Goal: Information Seeking & Learning: Check status

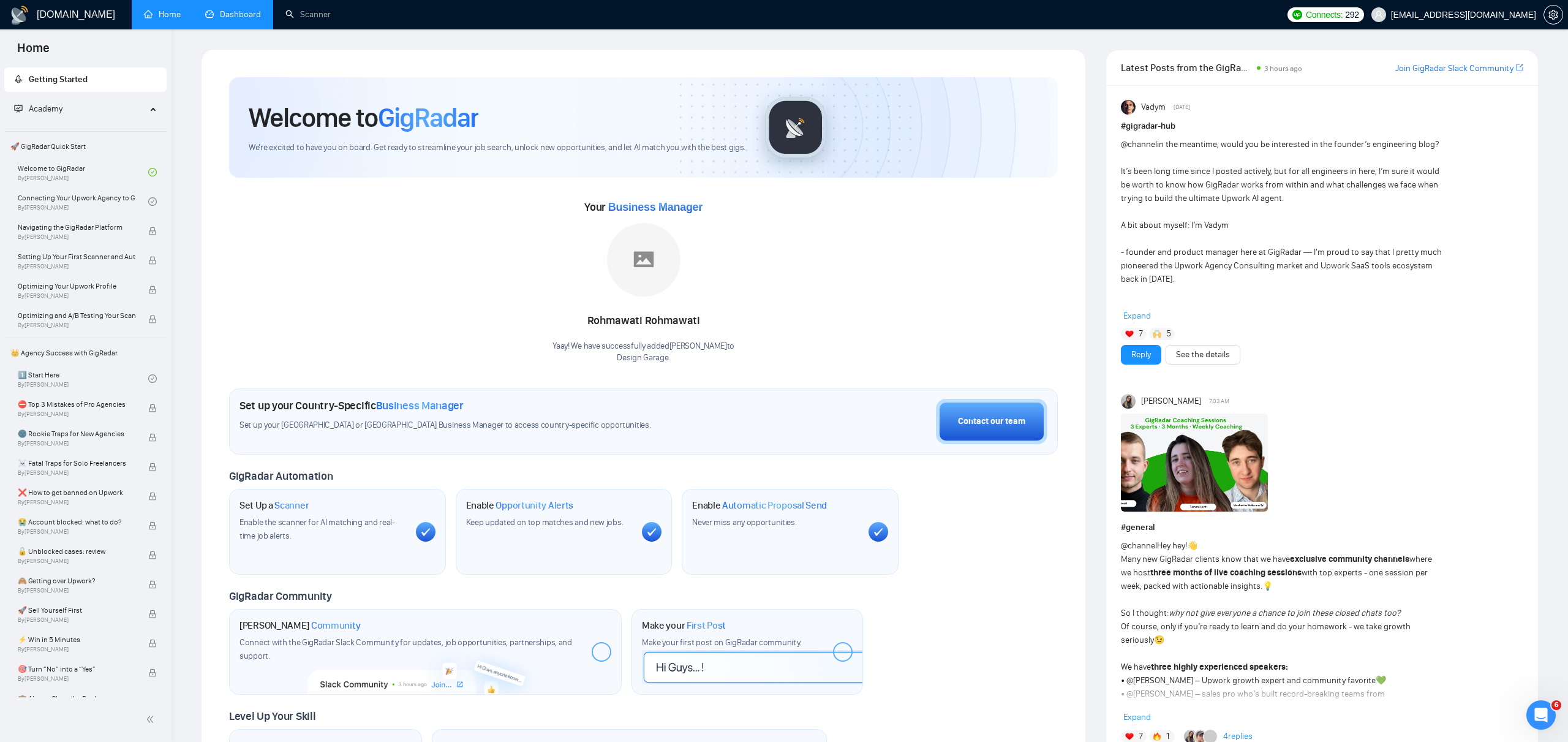
click at [240, 12] on link "Dashboard" at bounding box center [233, 14] width 56 height 10
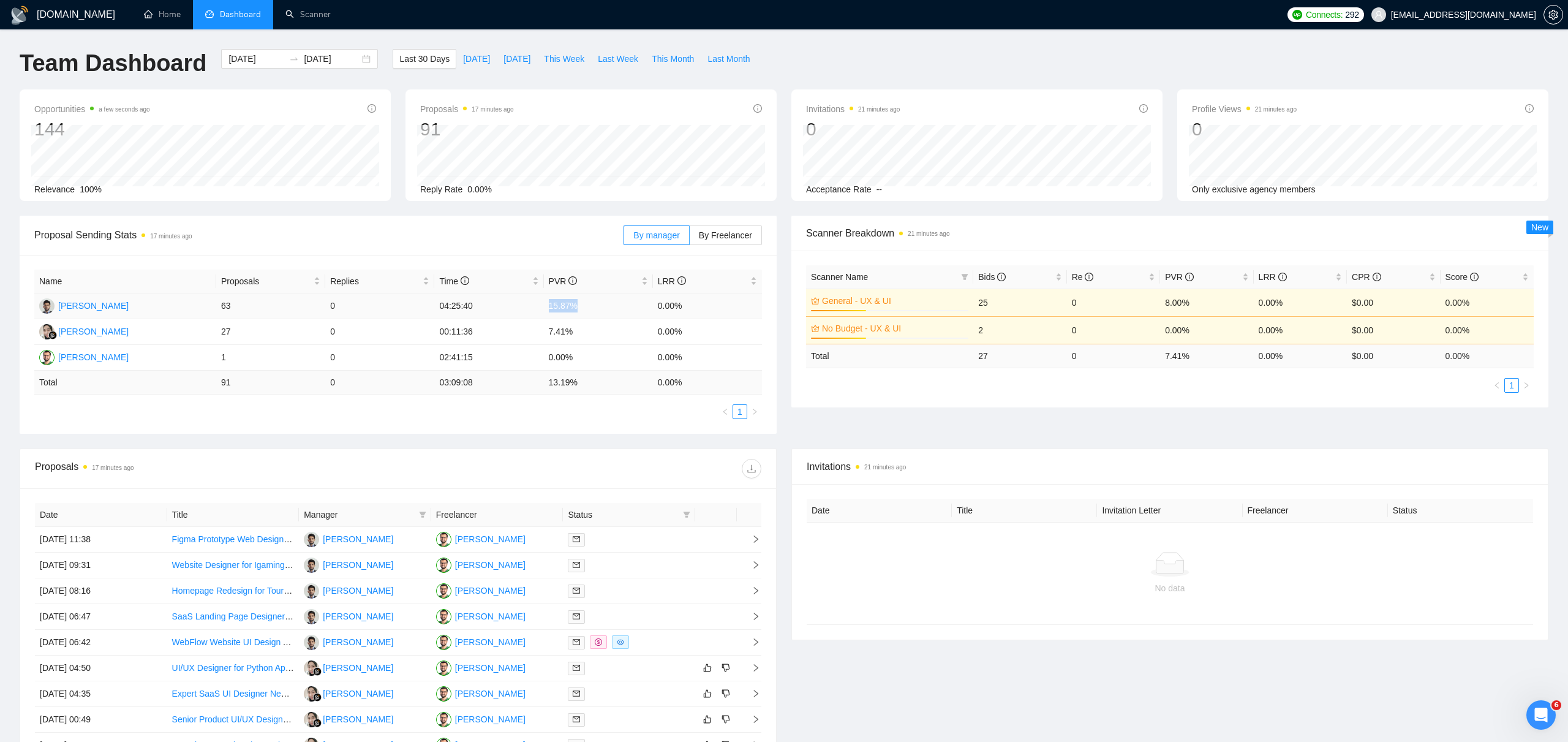
drag, startPoint x: 580, startPoint y: 304, endPoint x: 545, endPoint y: 303, distance: 35.0
click at [545, 303] on td "15.87%" at bounding box center [599, 306] width 109 height 26
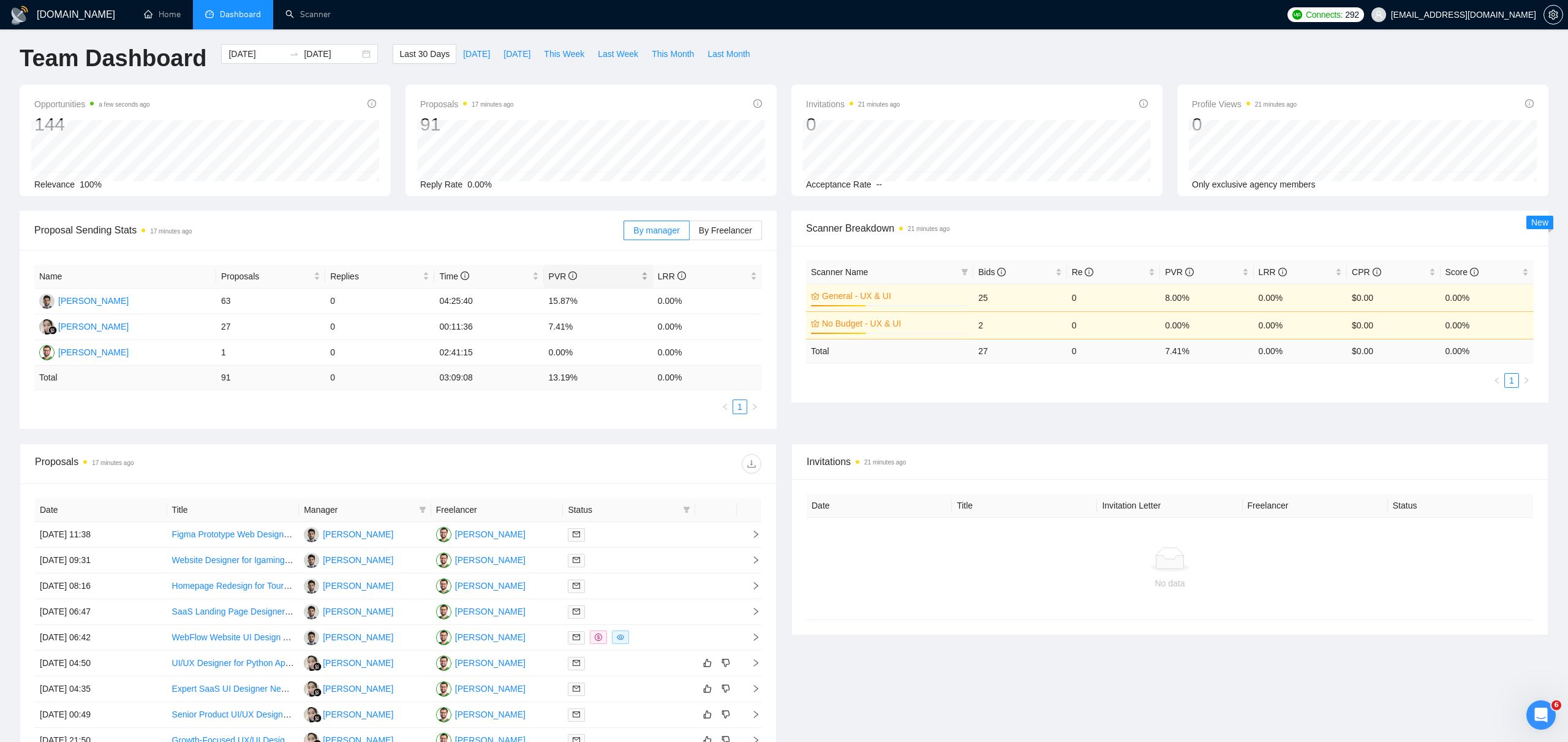
click at [554, 283] on div "PVR" at bounding box center [598, 276] width 99 height 14
click at [567, 277] on span "PVR" at bounding box center [563, 276] width 29 height 10
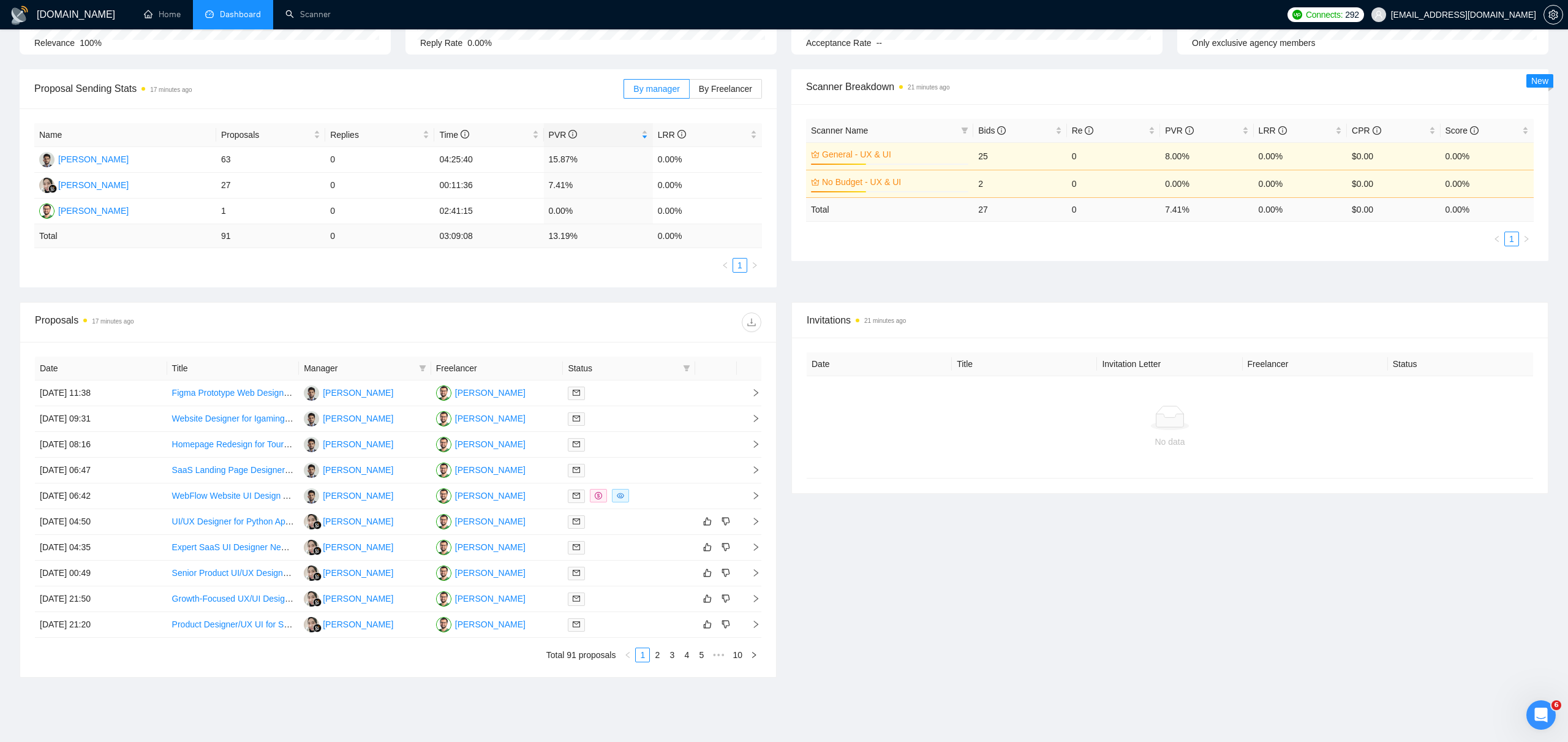
scroll to position [0, 0]
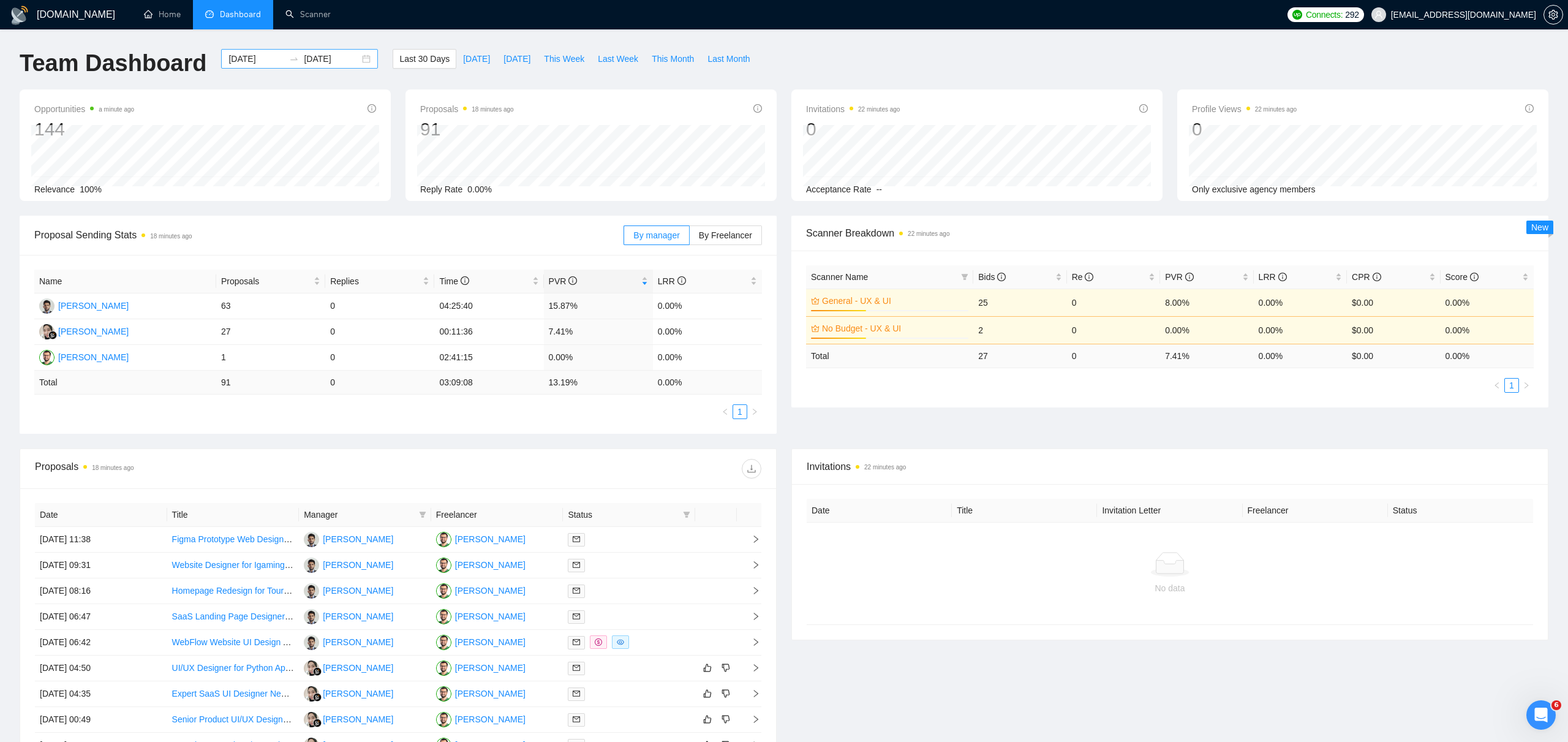
click at [359, 57] on div "[DATE] [DATE]" at bounding box center [300, 59] width 157 height 20
type input "[DATE]"
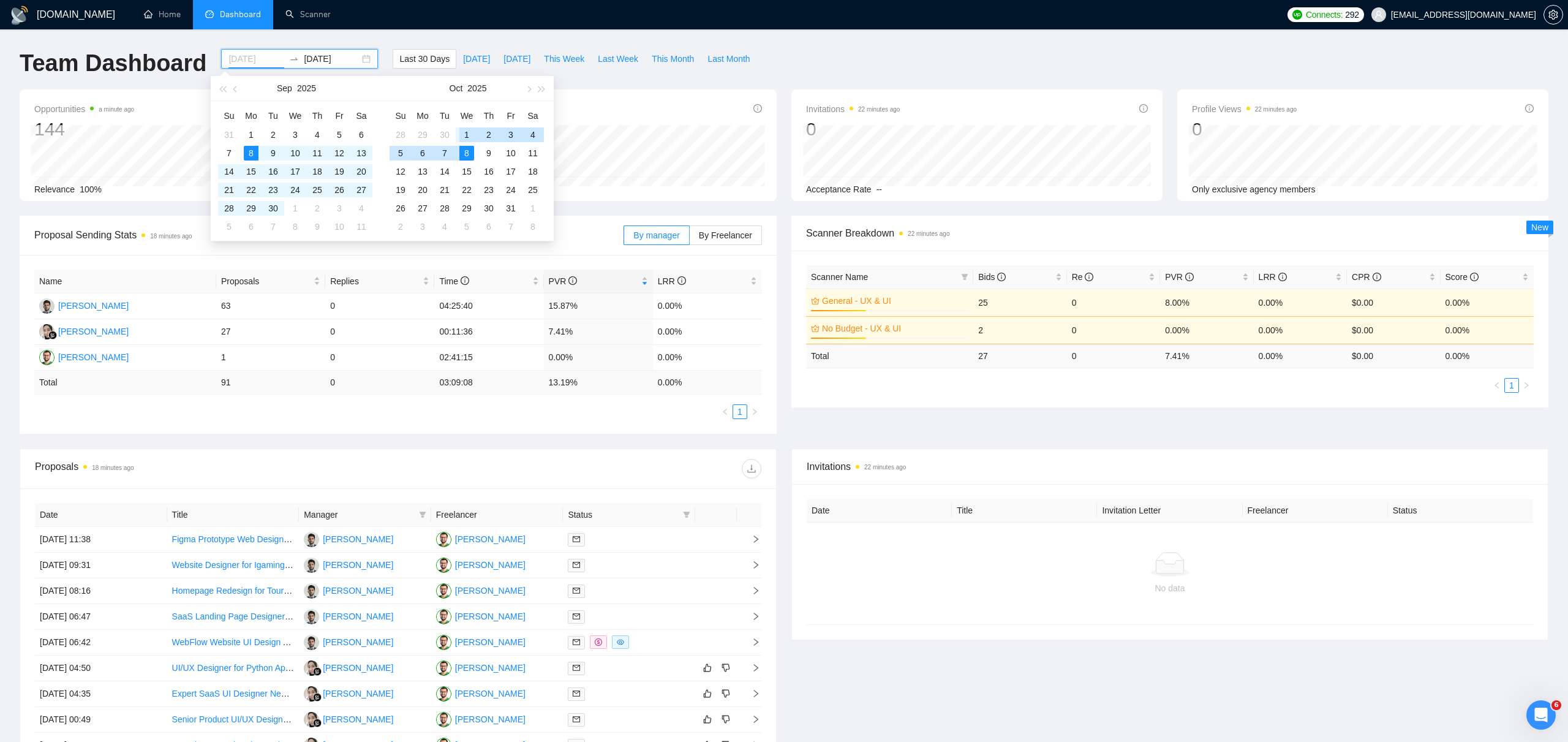
click at [465, 135] on div "1" at bounding box center [467, 135] width 15 height 15
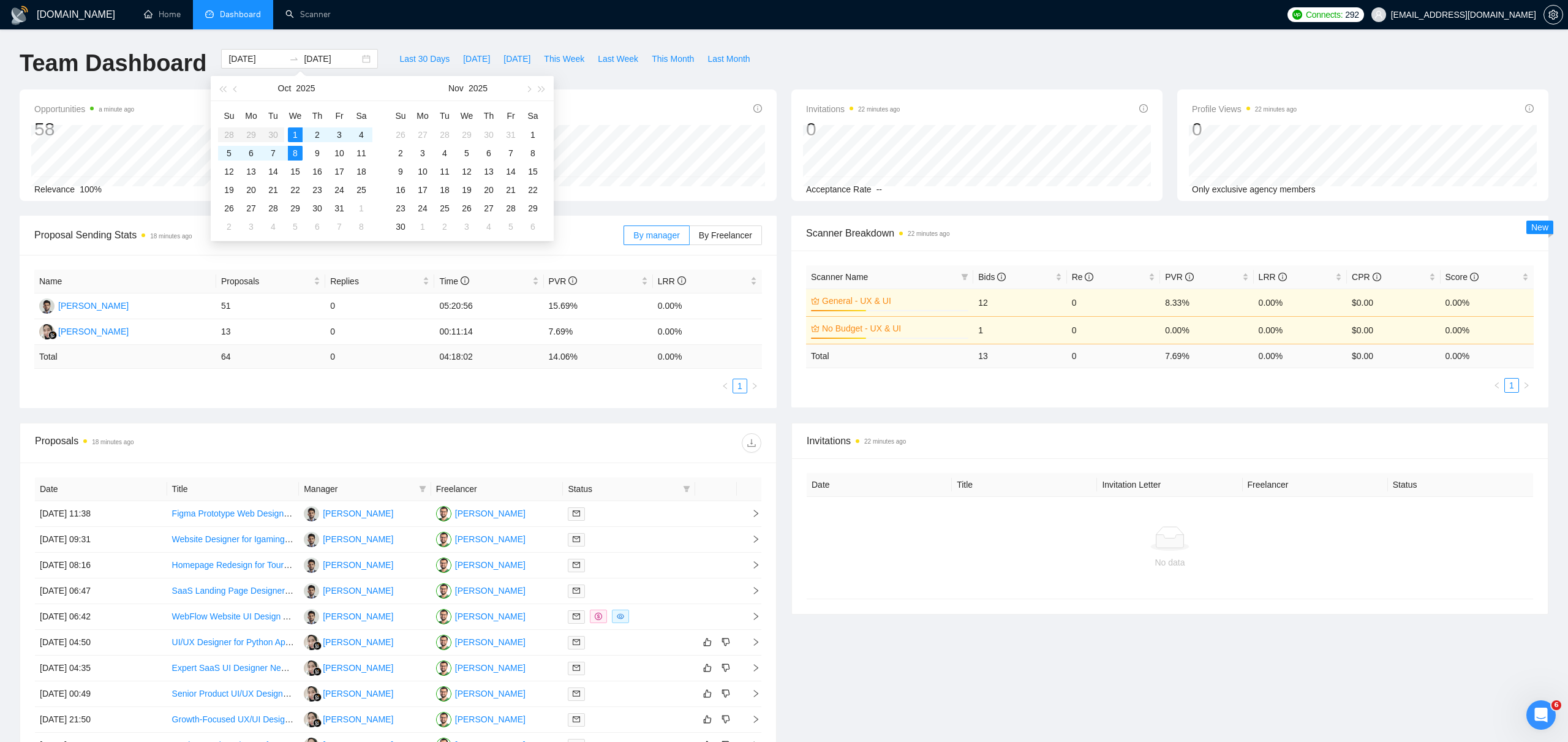
click at [810, 70] on div "Team Dashboard [DATE] [DATE] Last 30 Days [DATE] [DATE] This Week Last Week Thi…" at bounding box center [784, 69] width 1543 height 40
click at [423, 487] on icon "filter" at bounding box center [423, 489] width 7 height 6
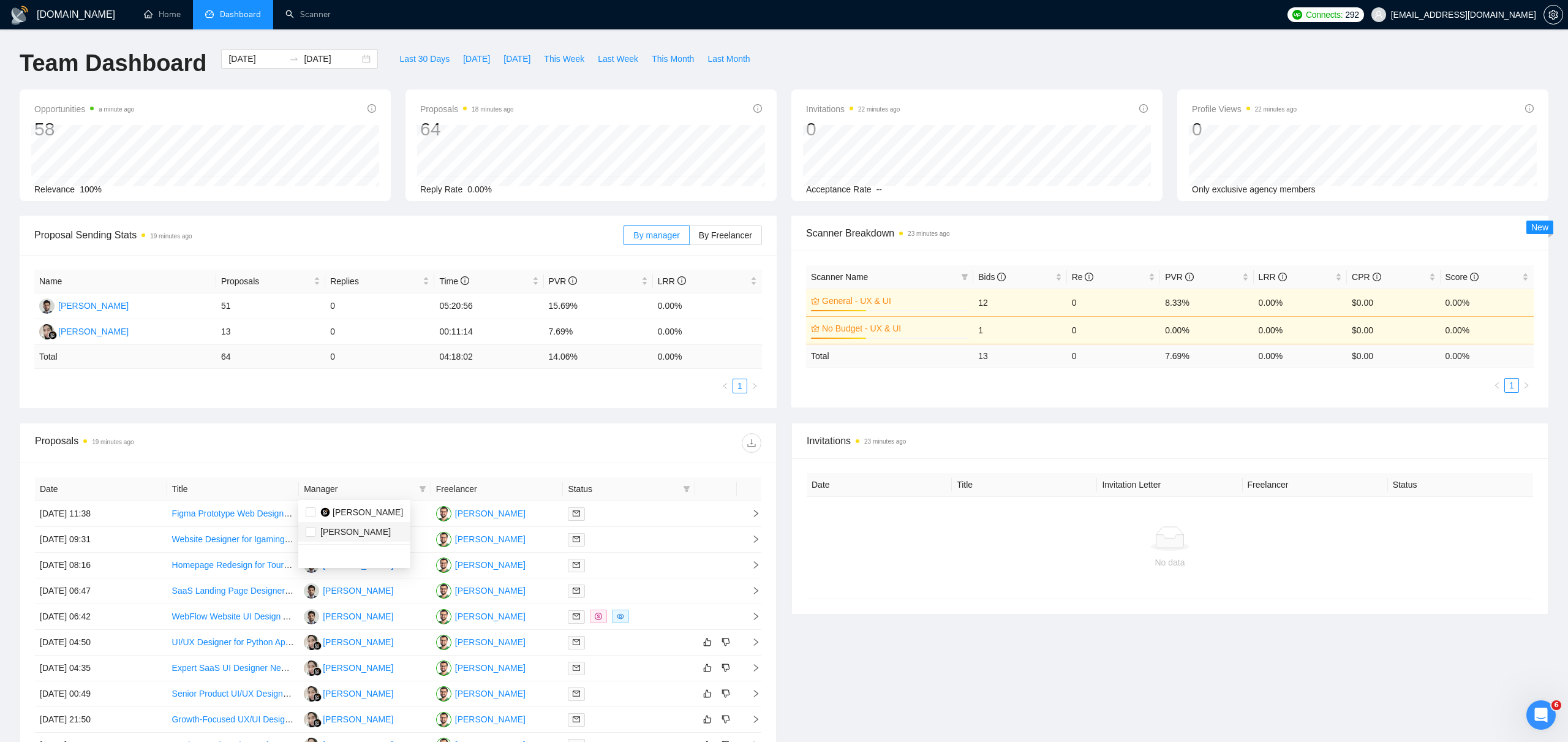
click at [356, 530] on span "[PERSON_NAME]" at bounding box center [355, 532] width 70 height 10
checkbox input "true"
click at [595, 421] on div "Proposal Sending Stats 19 minutes ago By manager By Freelancer Name Proposals R…" at bounding box center [784, 319] width 1543 height 207
click at [147, 306] on td "[PERSON_NAME]" at bounding box center [125, 306] width 182 height 26
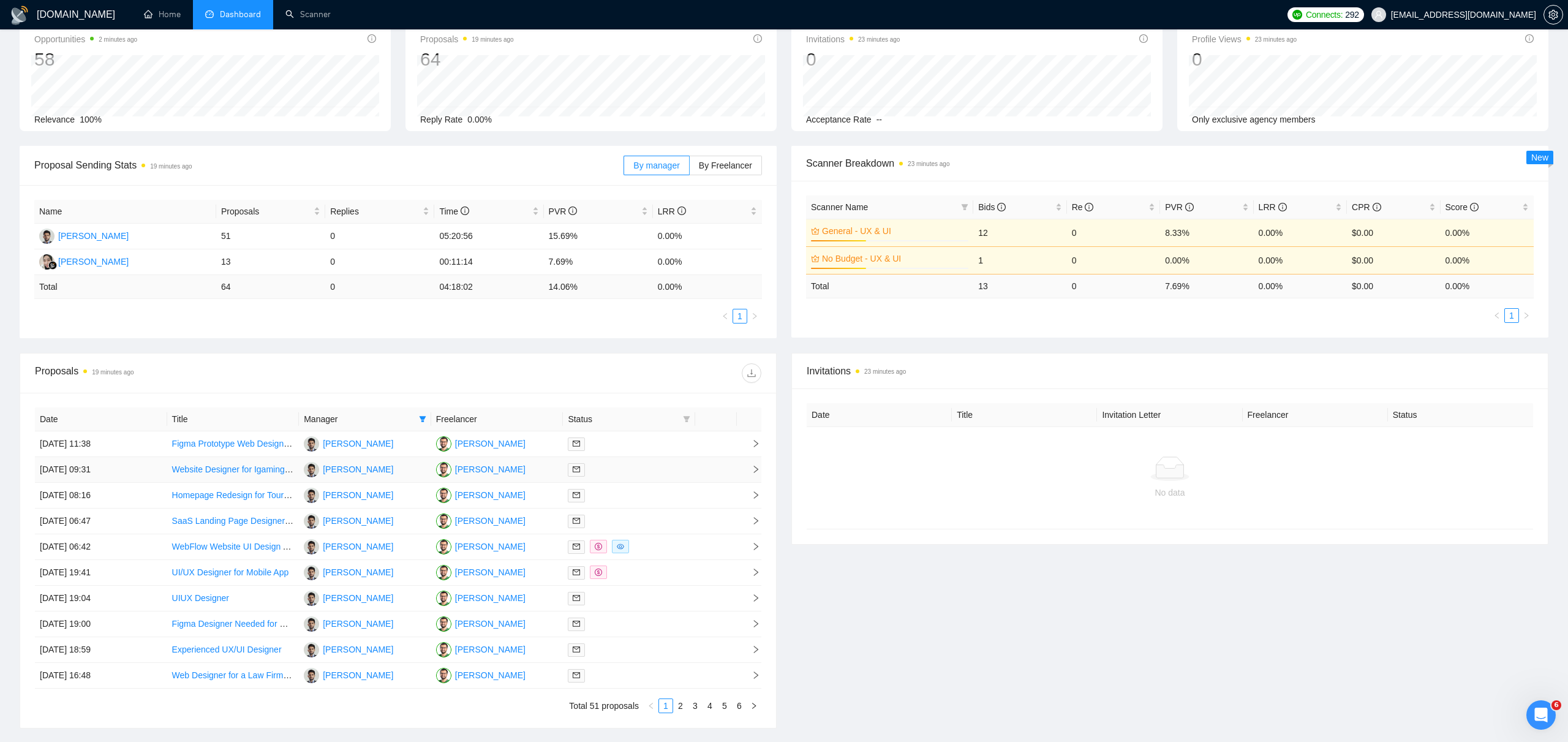
scroll to position [165, 0]
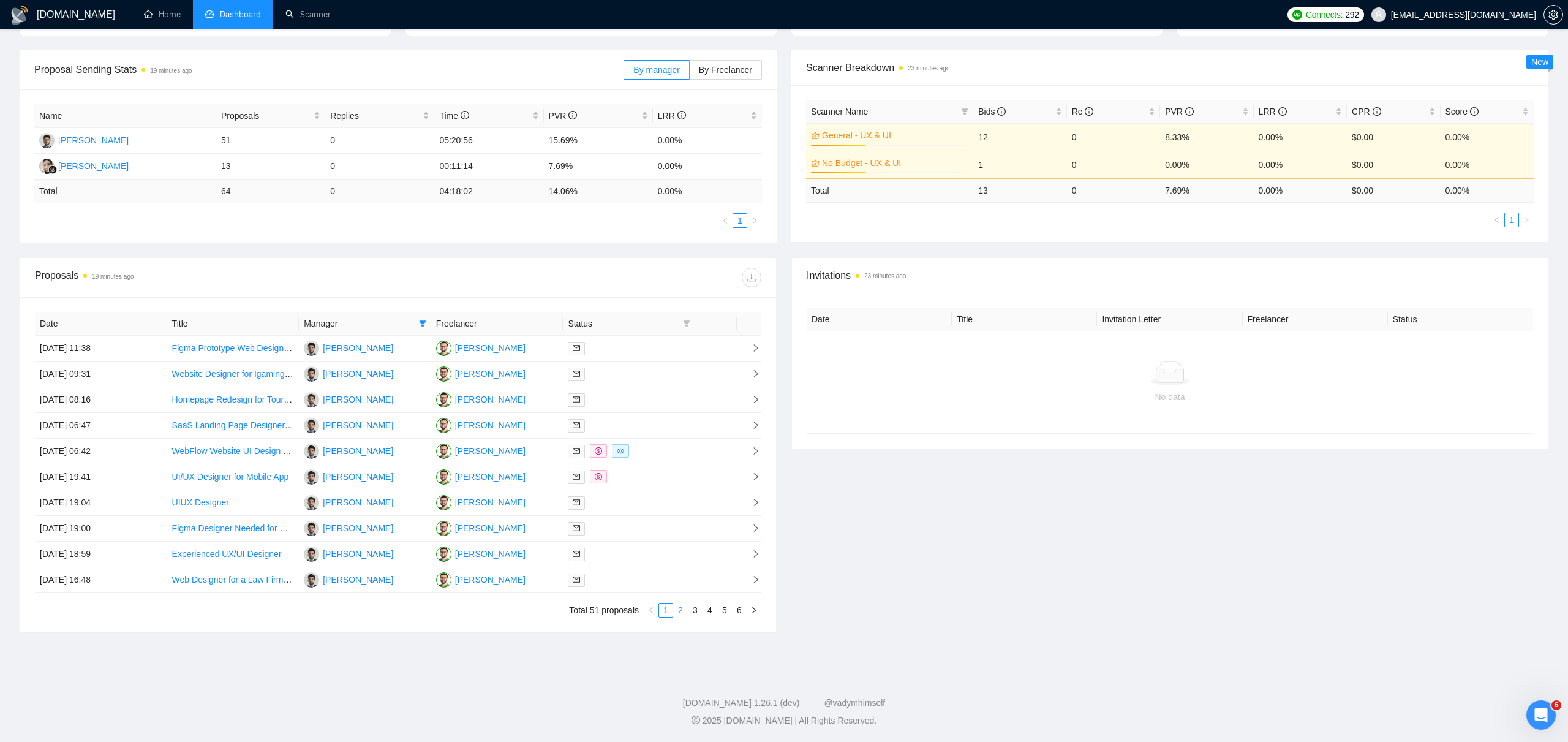
click at [680, 612] on link "2" at bounding box center [681, 610] width 14 height 14
click at [694, 610] on link "3" at bounding box center [696, 610] width 14 height 14
click at [664, 611] on link "1" at bounding box center [666, 610] width 14 height 14
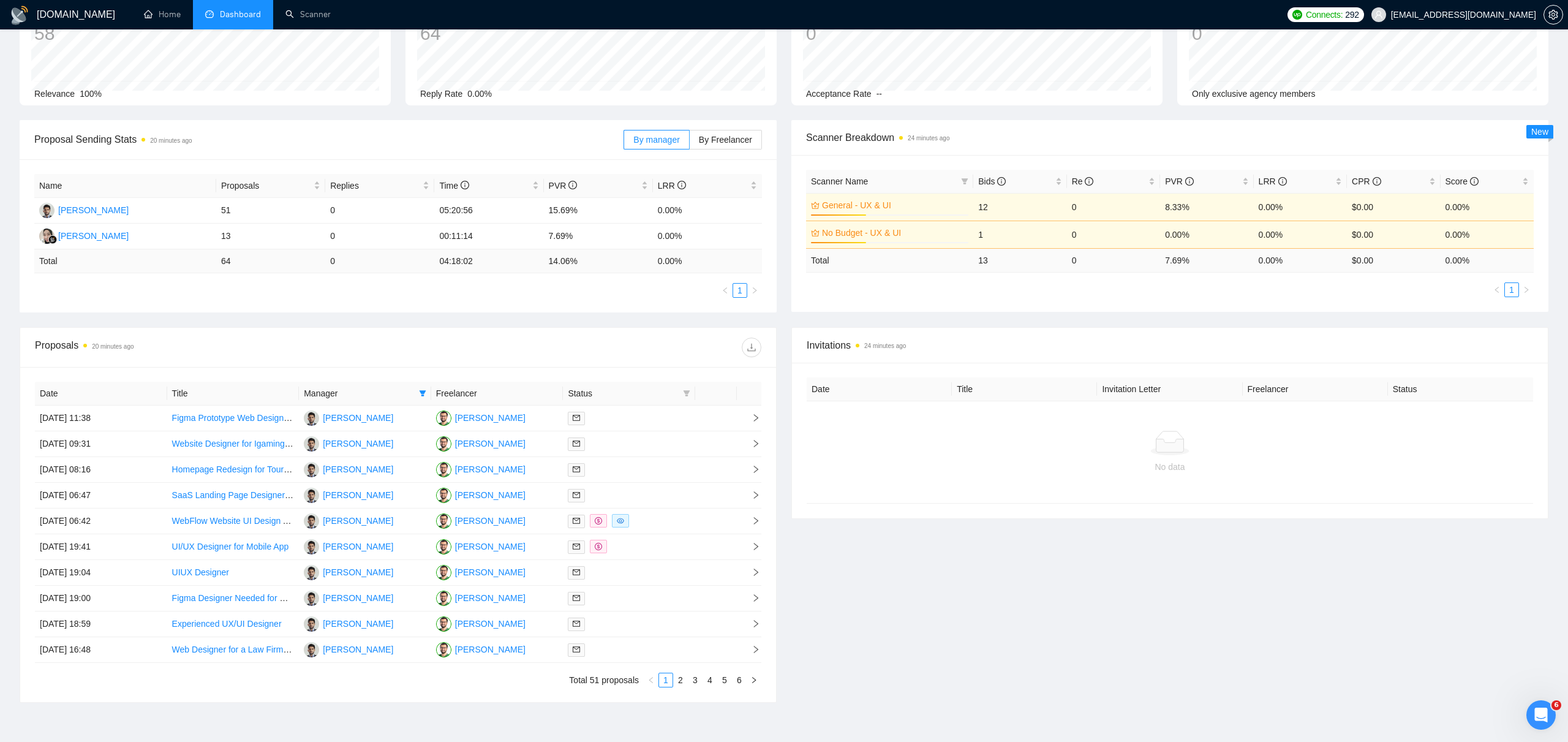
scroll to position [165, 0]
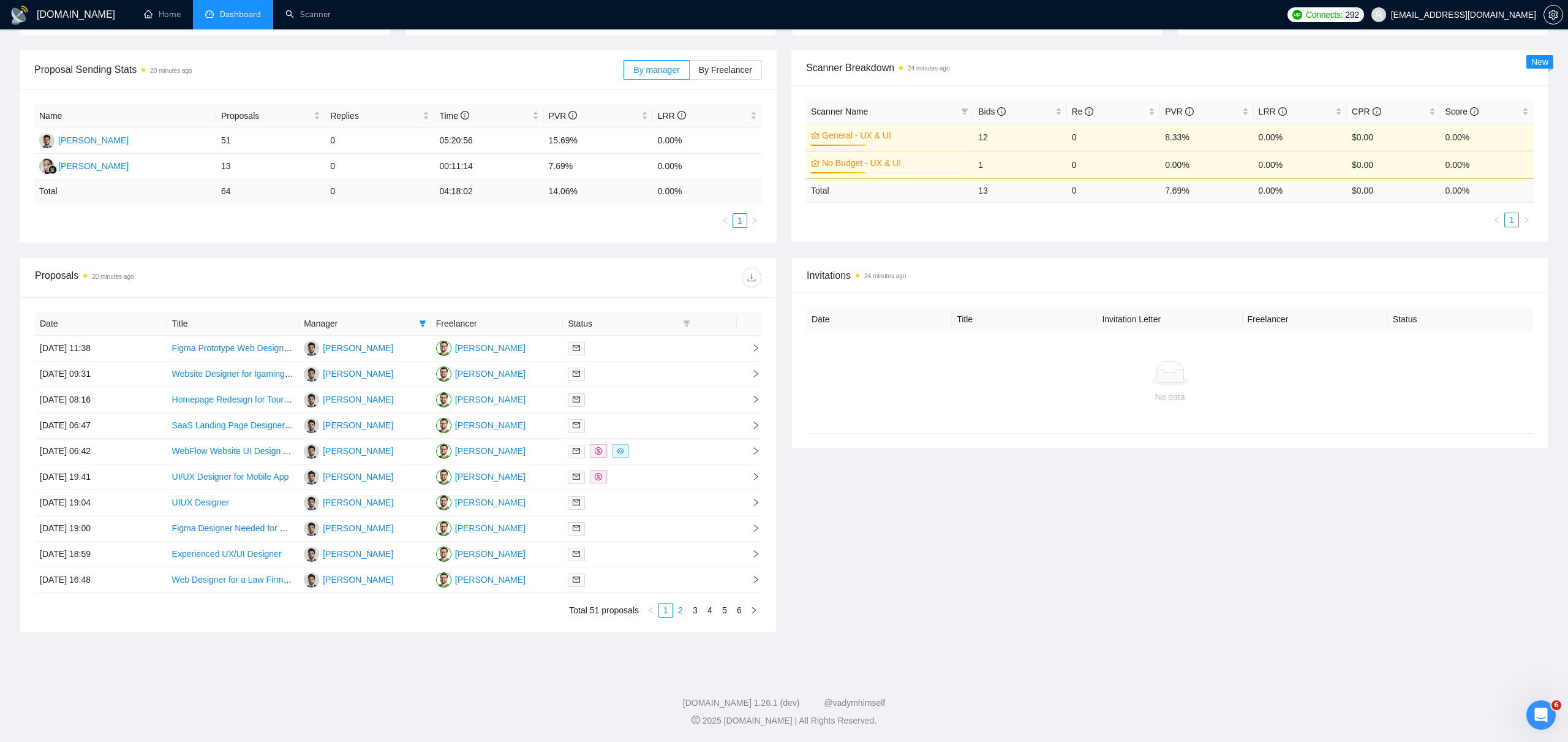
click at [683, 612] on link "2" at bounding box center [681, 610] width 14 height 14
click at [695, 611] on link "3" at bounding box center [696, 610] width 14 height 14
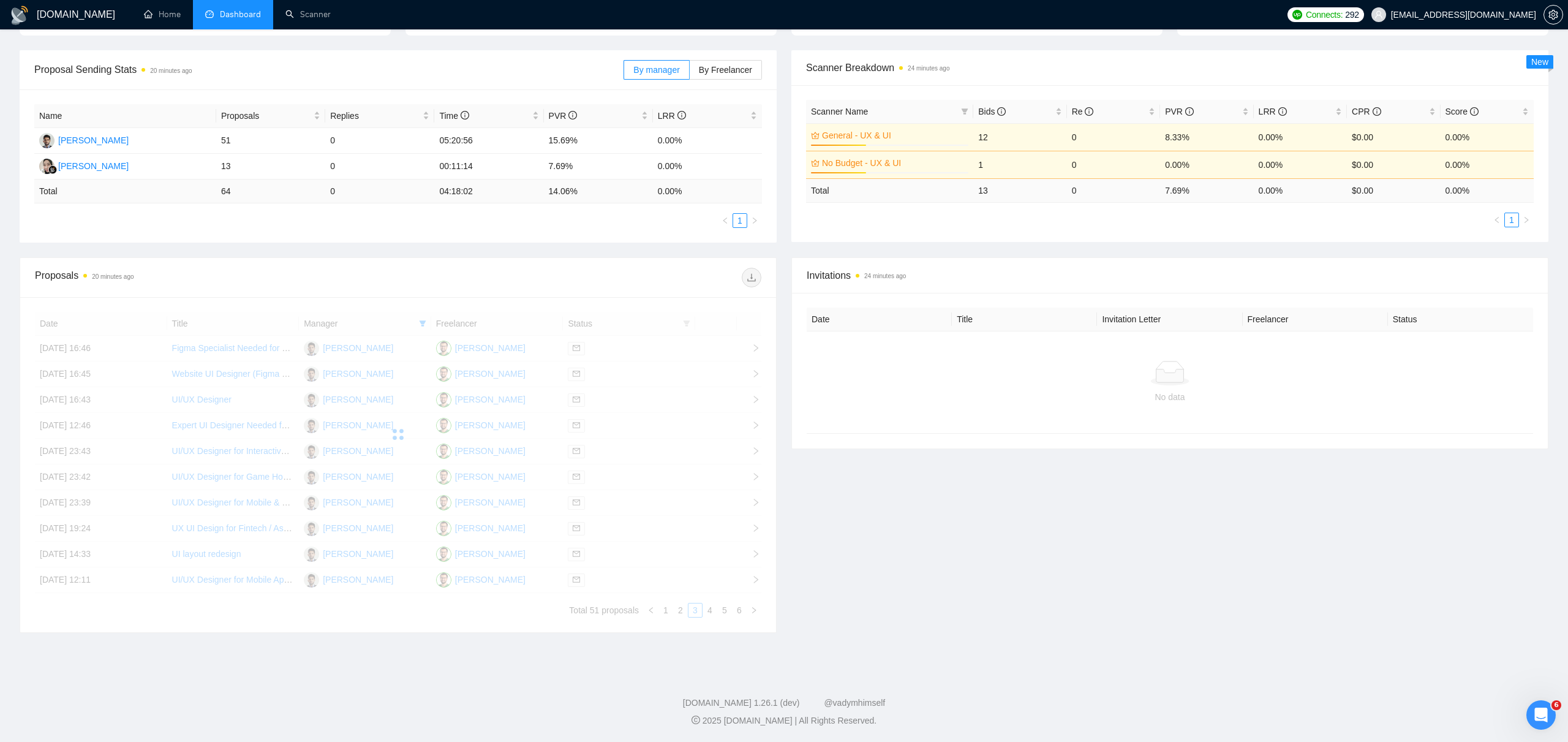
click at [695, 611] on div "Date Title Manager Freelancer Status [DATE] 16:46 Figma Specialist Needed for C…" at bounding box center [398, 465] width 726 height 306
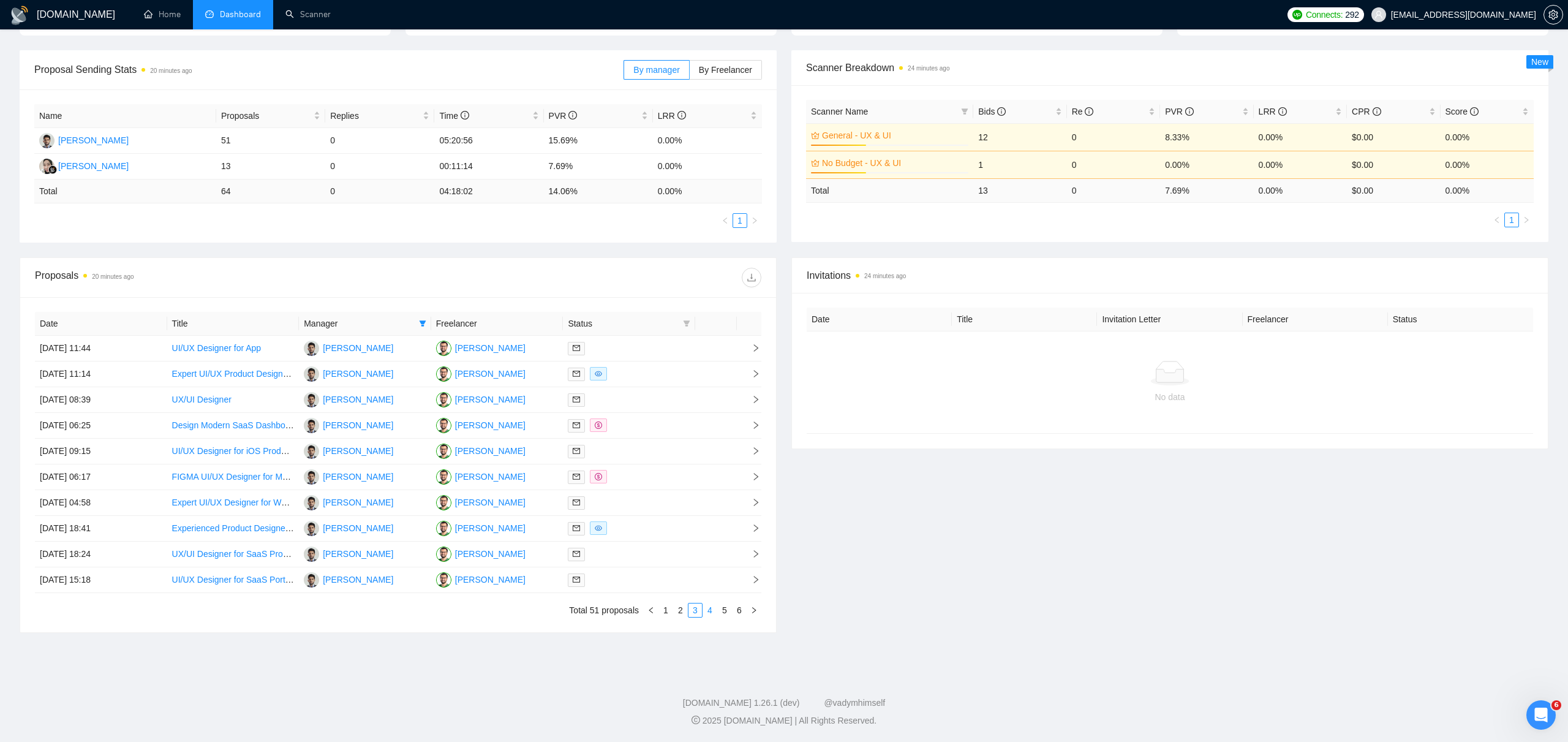
click at [711, 611] on link "4" at bounding box center [710, 610] width 14 height 14
click at [665, 608] on link "1" at bounding box center [666, 610] width 14 height 14
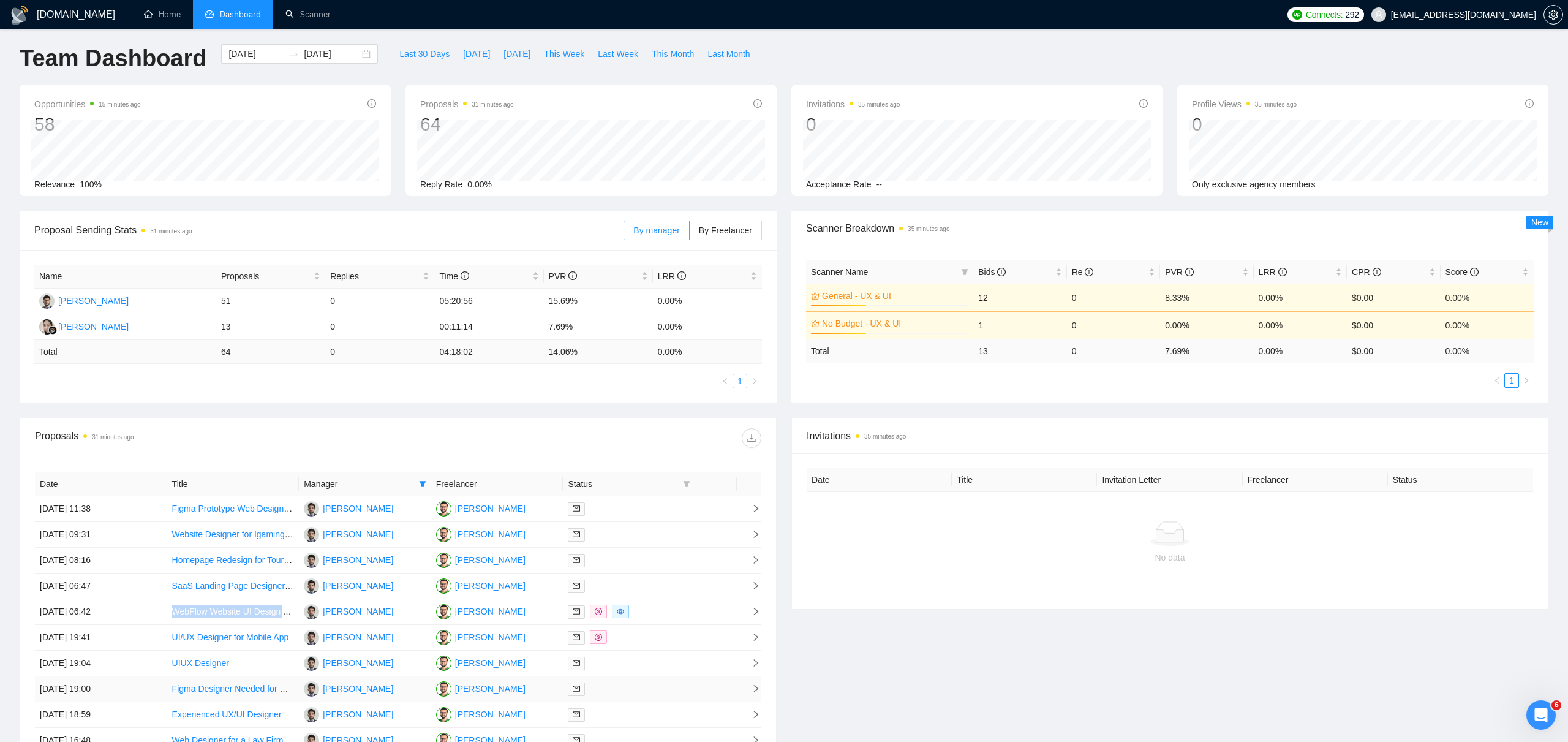
scroll to position [0, 0]
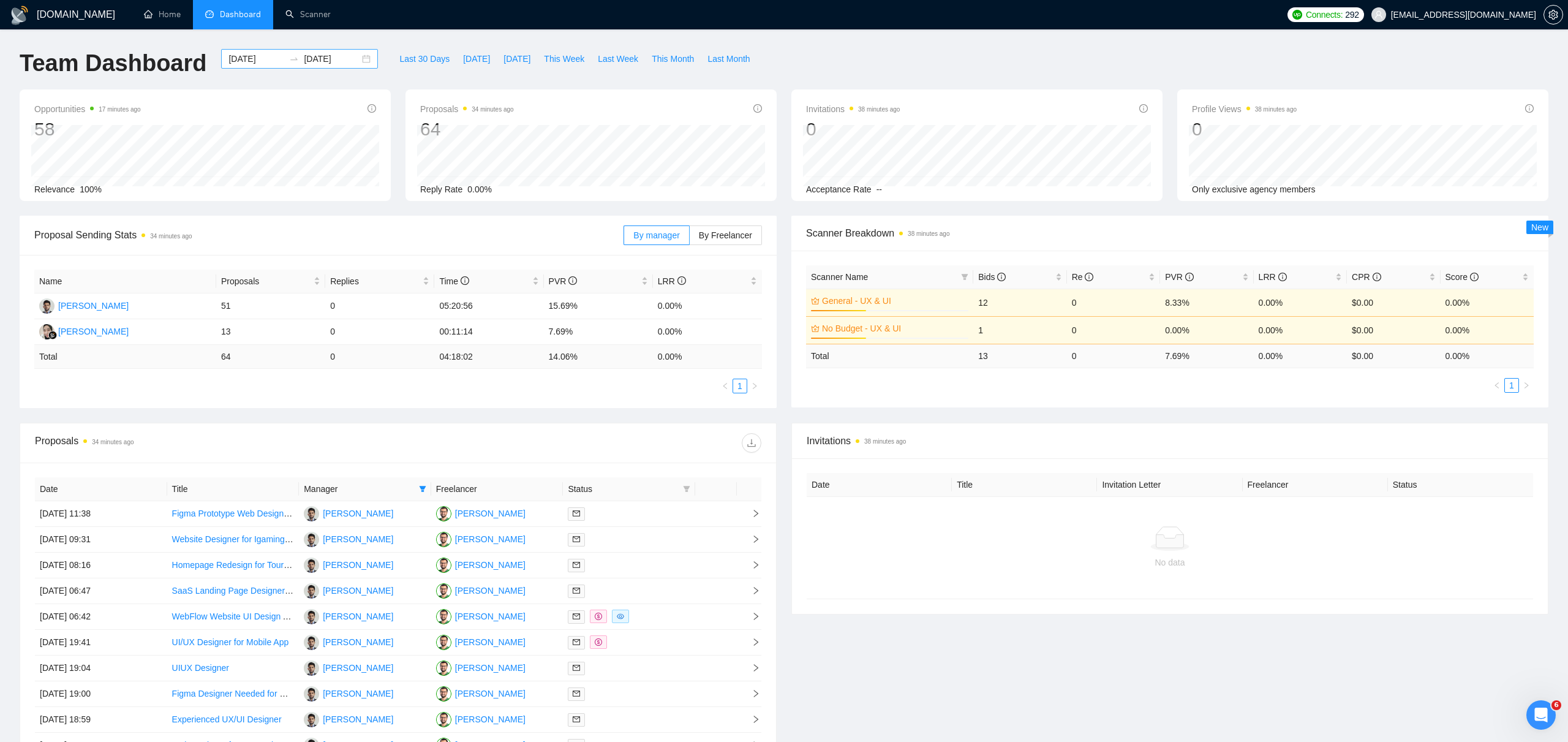
click at [357, 57] on div "[DATE] [DATE]" at bounding box center [300, 59] width 157 height 20
click at [484, 71] on body "[DOMAIN_NAME] Home Dashboard Scanner Connects: 292 [EMAIL_ADDRESS][DOMAIN_NAME]…" at bounding box center [784, 371] width 1568 height 742
click at [413, 59] on span "Last 30 Days" at bounding box center [425, 59] width 51 height 14
type input "[DATE]"
